Goal: Transaction & Acquisition: Purchase product/service

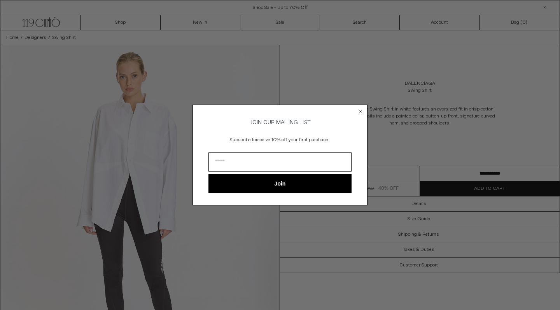
click at [362, 109] on circle "Close dialog" at bounding box center [360, 111] width 7 height 7
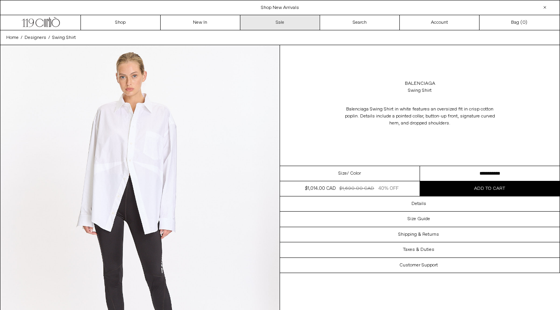
click at [285, 25] on link "Sale" at bounding box center [280, 22] width 80 height 15
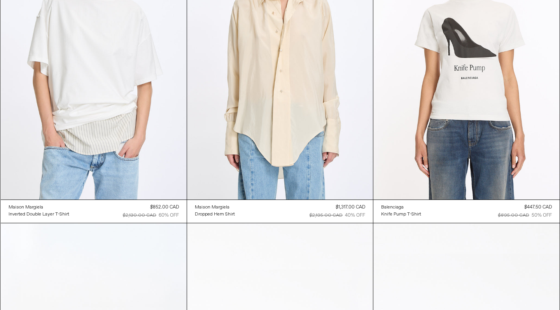
scroll to position [1532, 0]
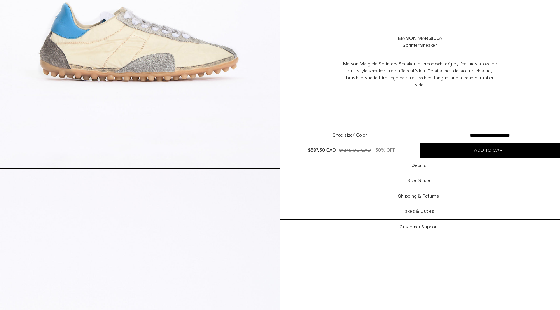
scroll to position [322, 0]
